Goal: Task Accomplishment & Management: Use online tool/utility

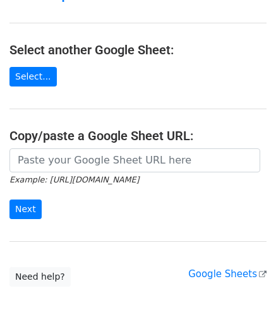
scroll to position [126, 0]
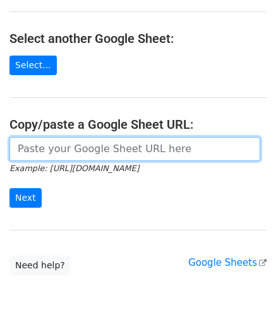
click at [37, 148] on input "url" at bounding box center [134, 149] width 250 height 24
paste input "[URL][DOMAIN_NAME]"
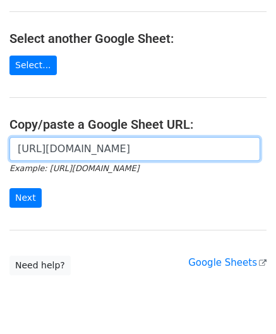
scroll to position [0, 251]
type input "[URL][DOMAIN_NAME]"
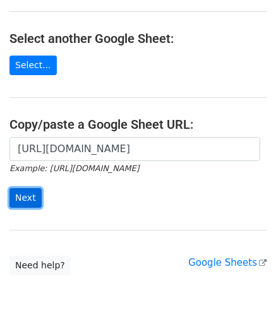
click at [20, 196] on input "Next" at bounding box center [25, 198] width 32 height 20
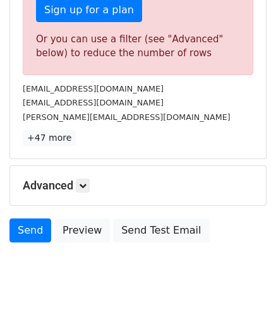
scroll to position [426, 0]
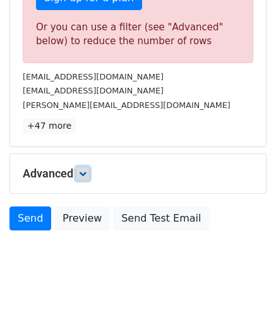
click at [86, 170] on icon at bounding box center [83, 174] width 8 height 8
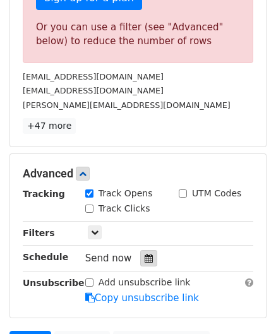
click at [144, 254] on icon at bounding box center [148, 258] width 8 height 9
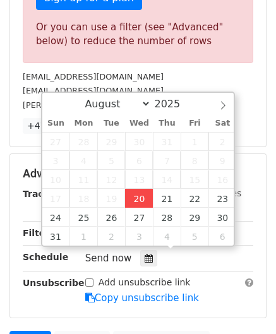
type input "2025-08-20 12:00"
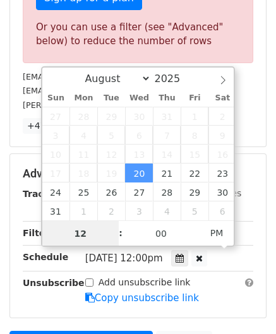
paste input "5"
type input "5"
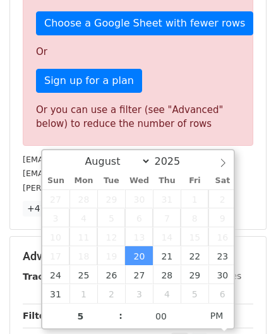
type input "2025-08-20 17:00"
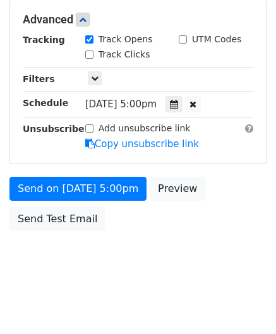
scroll to position [579, 0]
